Goal: Information Seeking & Learning: Check status

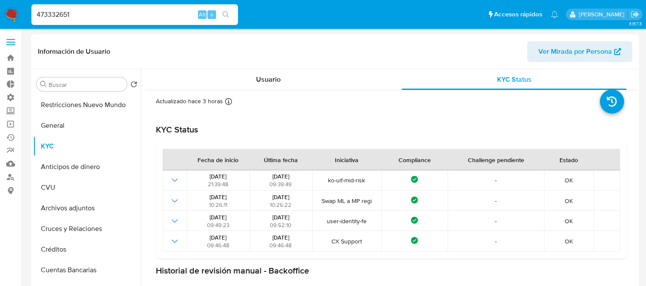
select select "10"
click at [91, 13] on input "473332651" at bounding box center [134, 14] width 206 height 11
click at [91, 13] on input "4733326511751151346" at bounding box center [134, 14] width 206 height 11
type input "1751151346"
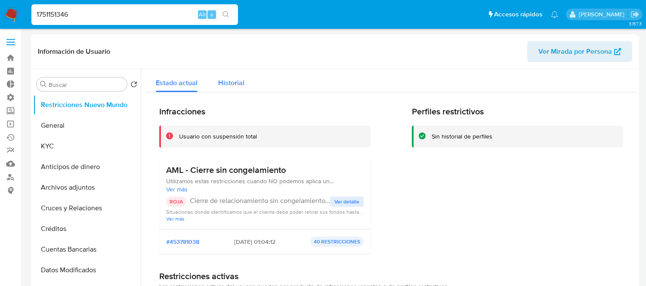
select select "10"
click at [231, 80] on span "Historial" at bounding box center [231, 83] width 26 height 10
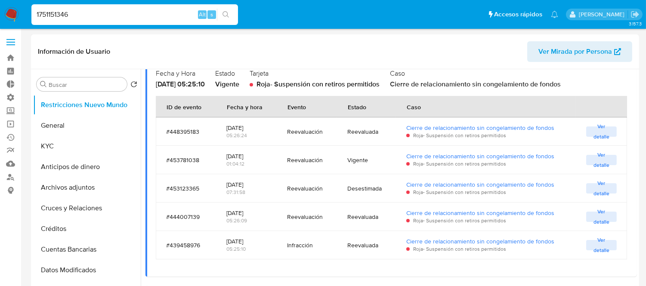
scroll to position [96, 0]
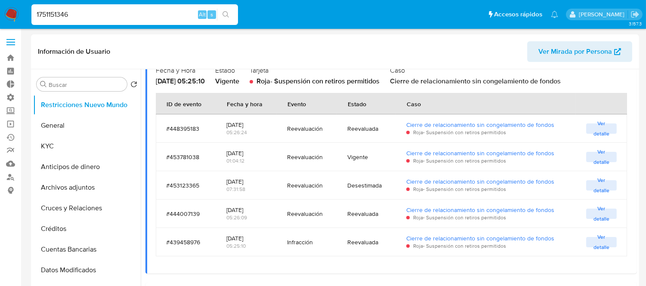
click at [607, 156] on span "Ver detalle" at bounding box center [601, 157] width 22 height 9
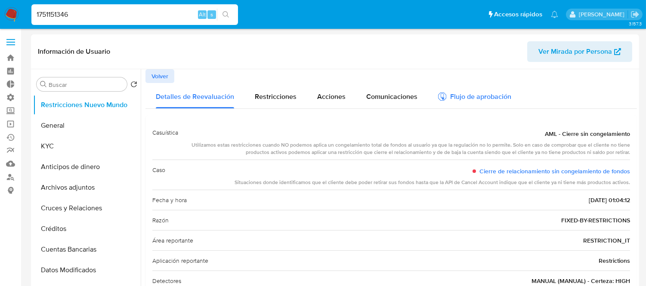
click at [445, 89] on div "Flujo de aprobación" at bounding box center [474, 95] width 73 height 25
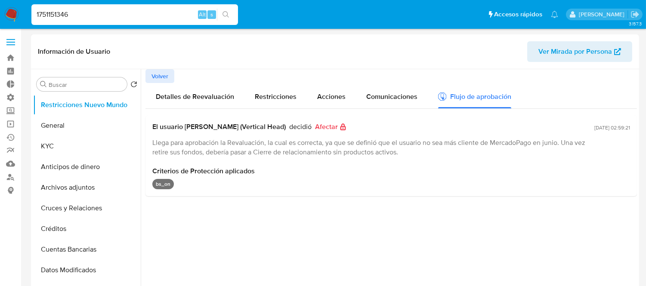
click at [163, 65] on div "Información de Usuario Ver Mirada por Persona" at bounding box center [335, 51] width 608 height 35
click at [164, 74] on span "Volver" at bounding box center [159, 76] width 17 height 12
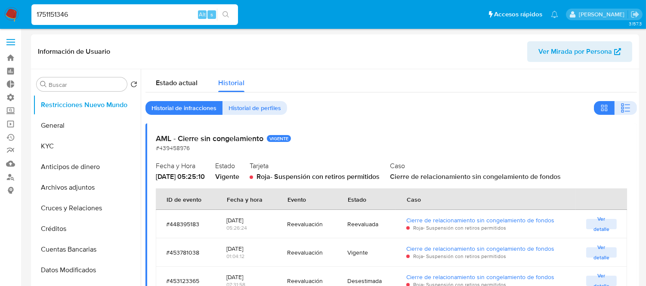
click at [82, 21] on div "1751151346 Alt s" at bounding box center [134, 14] width 206 height 21
click at [82, 13] on input "1751151346" at bounding box center [134, 14] width 206 height 11
paste input "rosario@dezamarin.com.ar"
type input "rosario@dezamarin.com.ar"
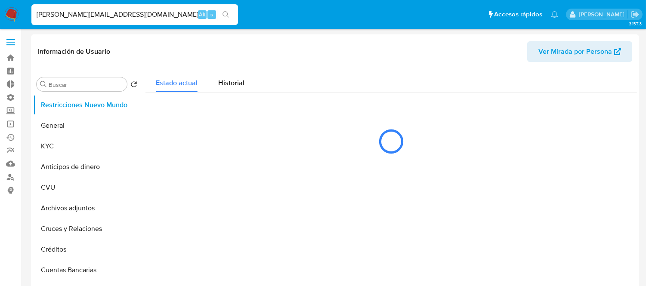
select select "10"
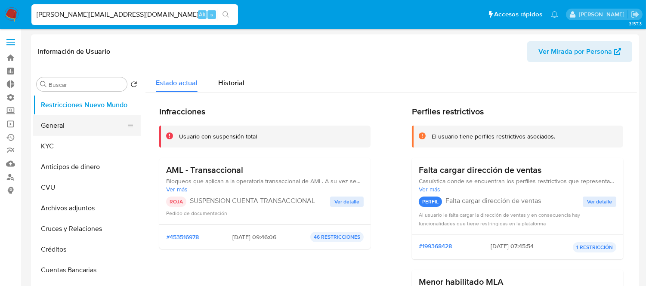
click at [58, 118] on button "General" at bounding box center [83, 125] width 101 height 21
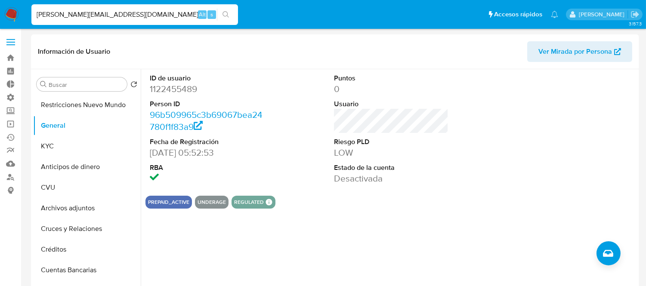
click at [125, 15] on input "rosario@dezamarin.com.ar" at bounding box center [134, 14] width 206 height 11
paste input "gustin@dezamarin.com.a"
type input "rosario@dezamarin.com.agustin@dezamarin.com.ar"
click at [125, 15] on input "rosario@dezamarin.com.agustin@dezamarin.com.ar" at bounding box center [134, 14] width 206 height 11
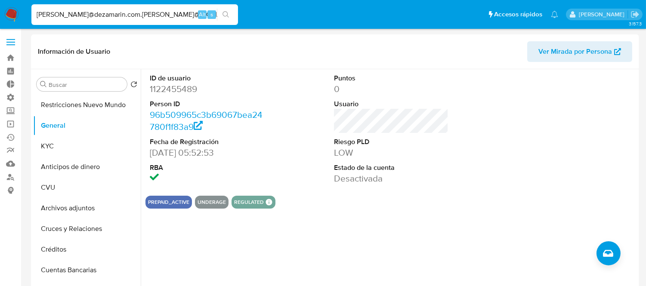
click at [125, 15] on input "rosario@dezamarin.com.agustin@dezamarin.com.ar" at bounding box center [134, 14] width 206 height 11
paste input "agustin@dezamarin.com.ar"
type input "agustin@dezamarin.com.ar"
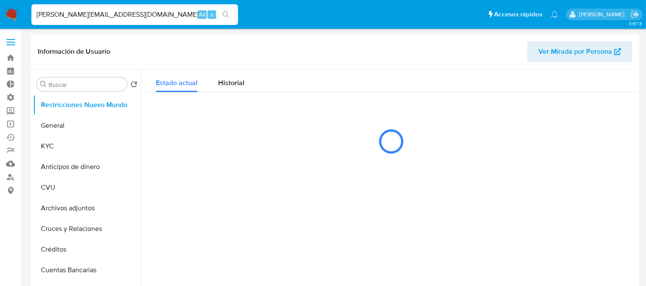
select select "10"
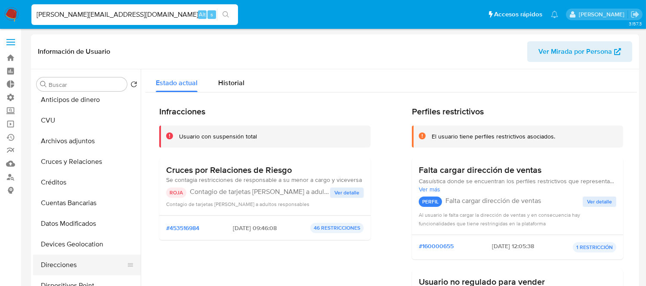
scroll to position [239, 0]
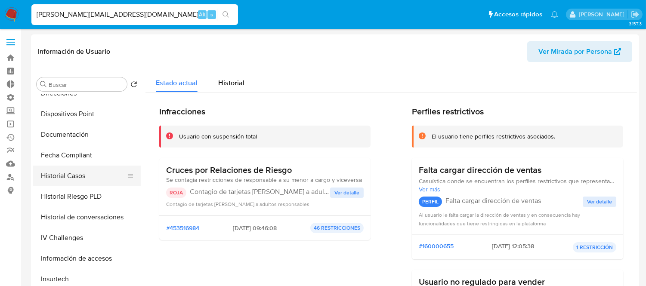
click at [71, 173] on button "Historial Casos" at bounding box center [83, 176] width 101 height 21
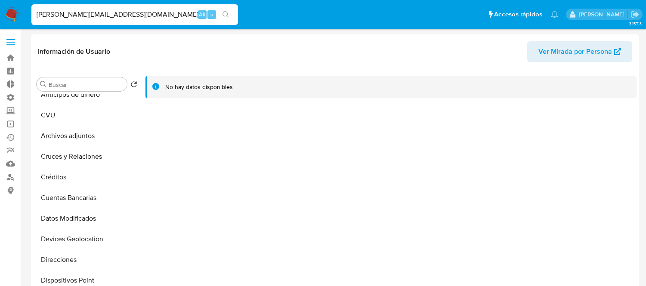
scroll to position [48, 0]
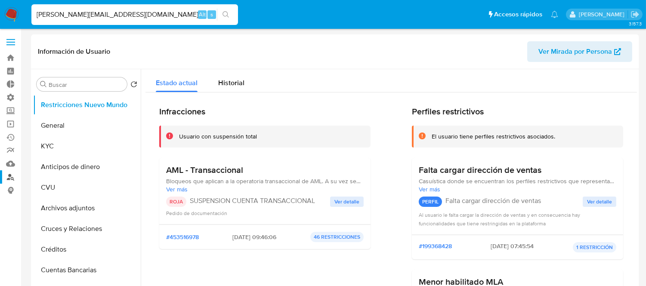
select select "10"
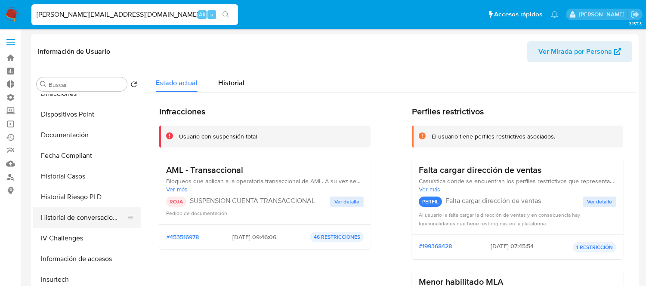
scroll to position [239, 0]
click at [80, 174] on button "Historial Casos" at bounding box center [83, 176] width 101 height 21
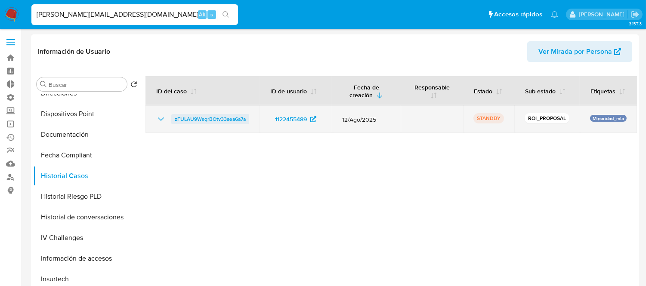
click at [224, 120] on span "zFULAU9WsqrBOtv33aea6a7a" at bounding box center [210, 119] width 71 height 10
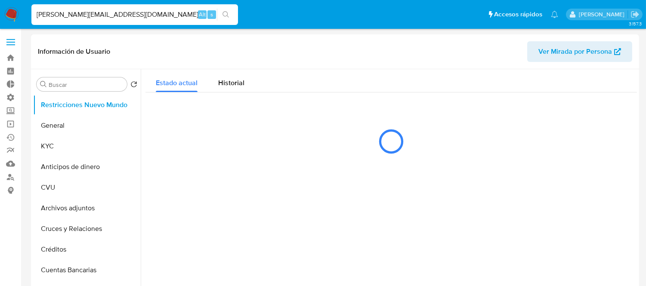
select select "10"
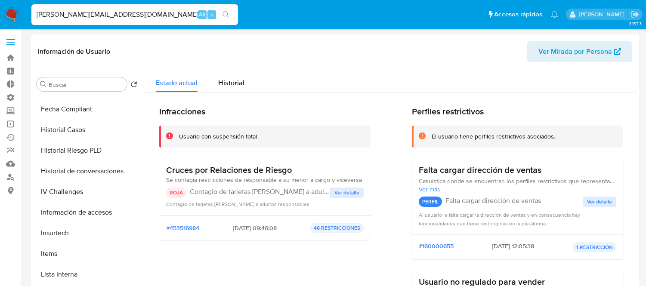
scroll to position [286, 0]
click at [80, 166] on button "Historial de conversaciones" at bounding box center [83, 170] width 101 height 21
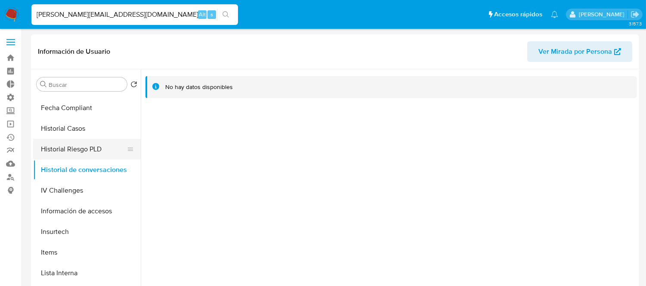
click at [74, 151] on button "Historial Riesgo PLD" at bounding box center [83, 149] width 101 height 21
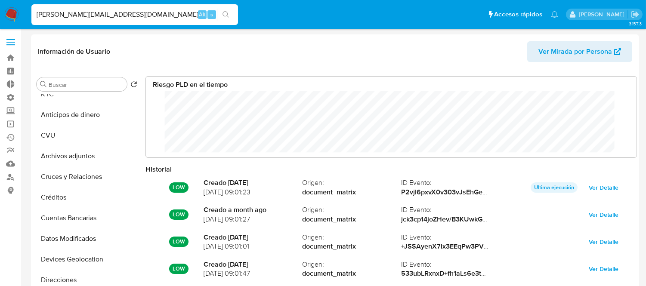
scroll to position [0, 0]
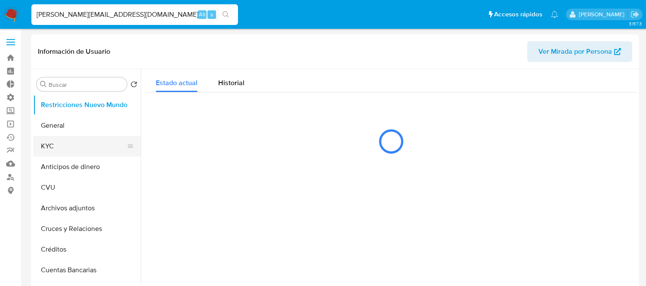
select select "10"
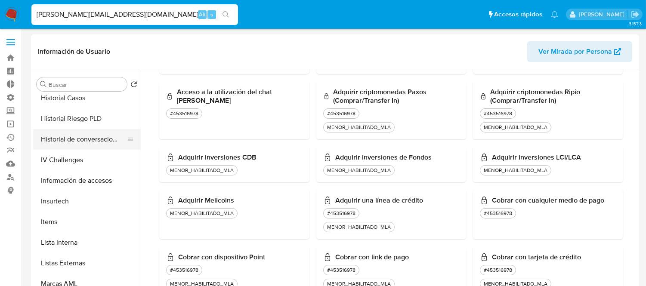
scroll to position [286, 0]
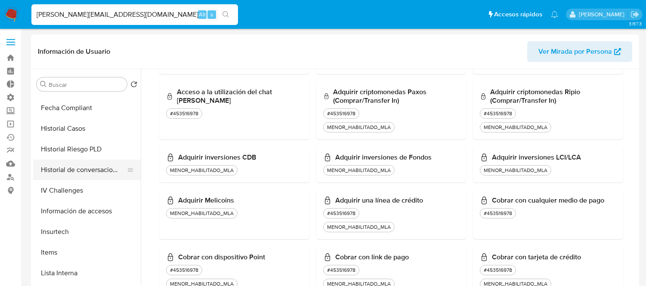
click at [60, 132] on button "Historial Casos" at bounding box center [87, 128] width 108 height 21
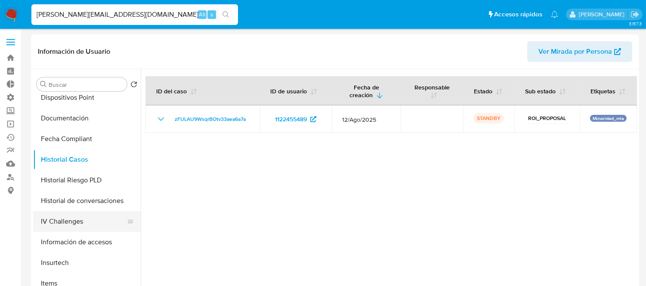
scroll to position [238, 0]
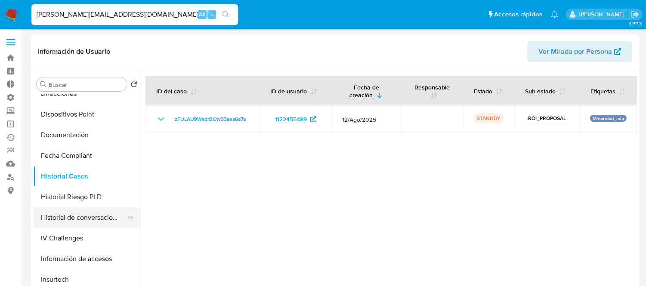
click at [71, 214] on button "Historial de conversaciones" at bounding box center [83, 217] width 101 height 21
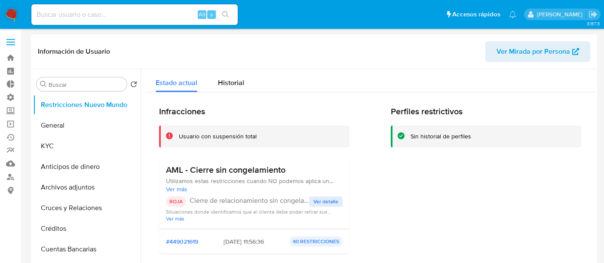
select select "10"
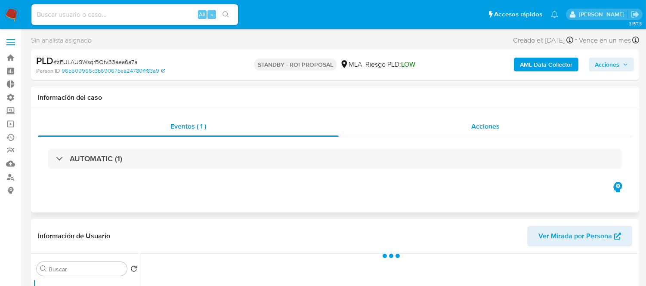
click at [498, 121] on span "Acciones" at bounding box center [485, 126] width 28 height 10
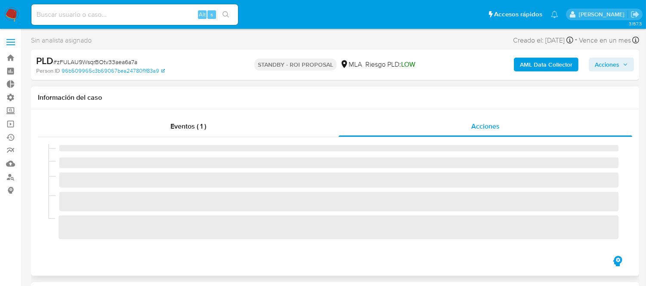
select select "10"
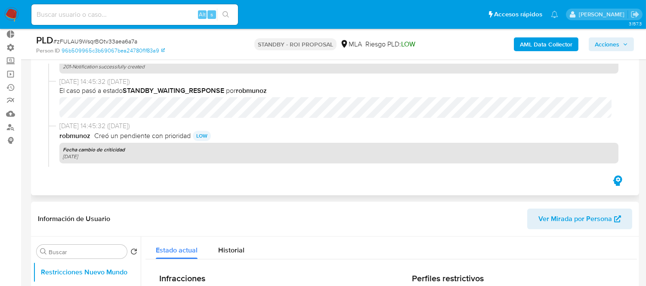
scroll to position [96, 0]
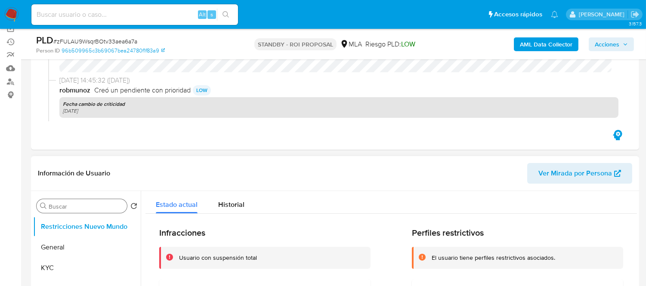
click at [50, 206] on input "Buscar" at bounding box center [86, 207] width 75 height 8
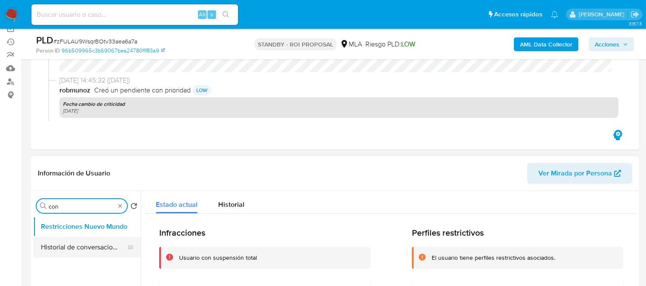
type input "con"
click at [65, 251] on button "Historial de conversaciones" at bounding box center [83, 247] width 101 height 21
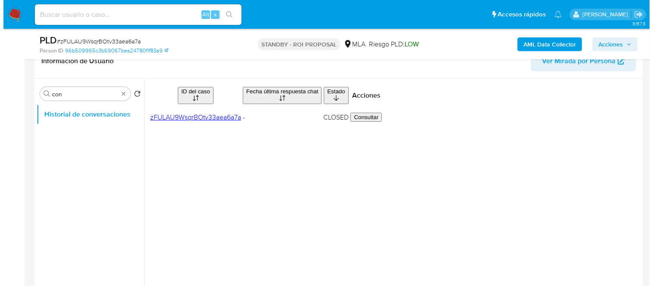
scroll to position [191, 0]
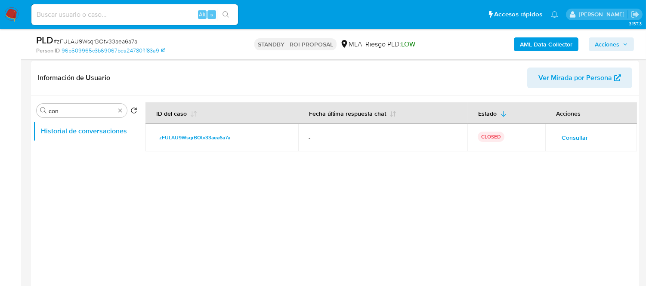
click at [561, 139] on span "Consultar" at bounding box center [574, 138] width 26 height 12
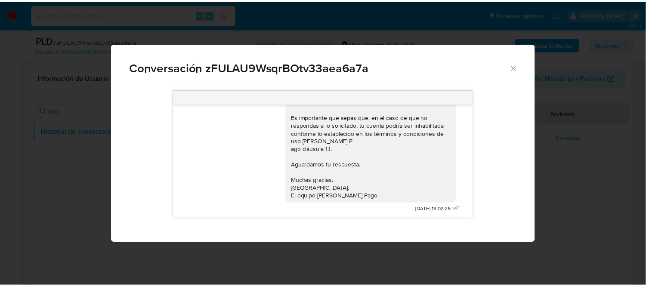
scroll to position [468, 0]
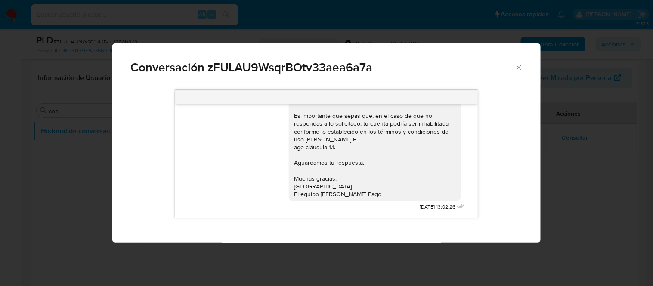
click at [514, 68] on span "Conversación zFULAU9WsqrBOtv33aea6a7a" at bounding box center [322, 68] width 384 height 12
click at [518, 67] on icon "Cerrar" at bounding box center [519, 67] width 9 height 9
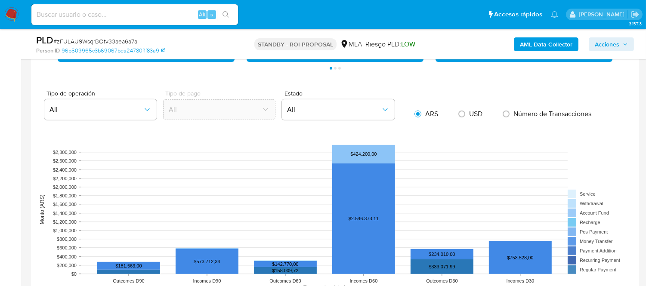
scroll to position [573, 0]
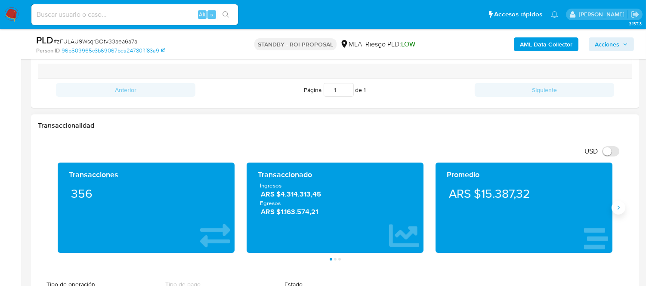
click at [616, 207] on icon "Siguiente" at bounding box center [618, 207] width 7 height 7
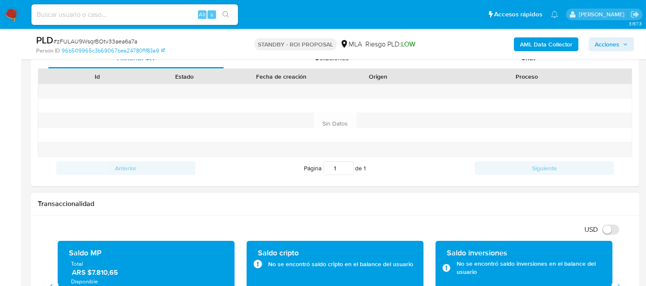
scroll to position [478, 0]
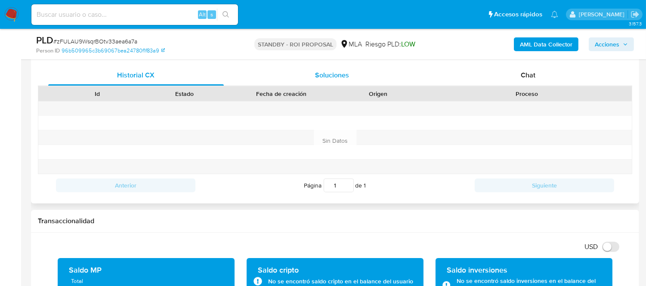
click at [342, 74] on span "Soluciones" at bounding box center [332, 75] width 34 height 10
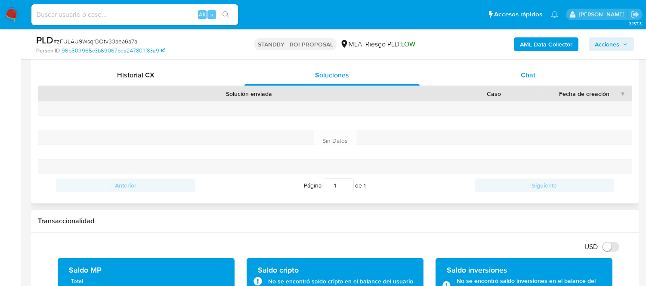
click at [517, 77] on div "Chat" at bounding box center [528, 75] width 176 height 21
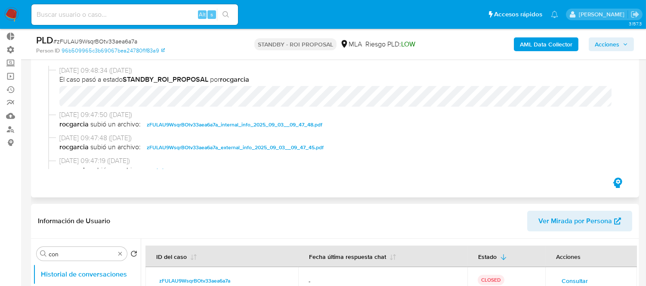
scroll to position [0, 0]
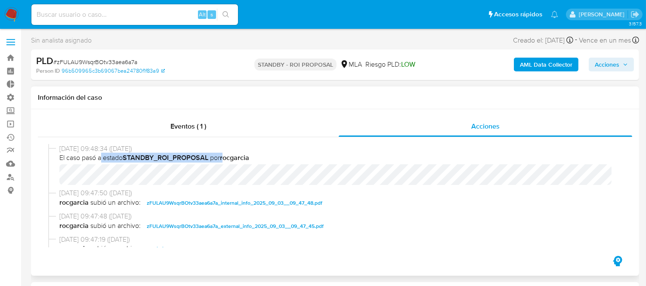
drag, startPoint x: 102, startPoint y: 161, endPoint x: 227, endPoint y: 155, distance: 125.4
click at [227, 155] on span "El caso pasó a estado STANDBY_ROI_PROPOSAL por rocgarcia" at bounding box center [338, 157] width 559 height 9
click at [305, 155] on span "El caso pasó a estado STANDBY_ROI_PROPOSAL por rocgarcia" at bounding box center [338, 157] width 559 height 9
